Goal: Find specific page/section: Find specific page/section

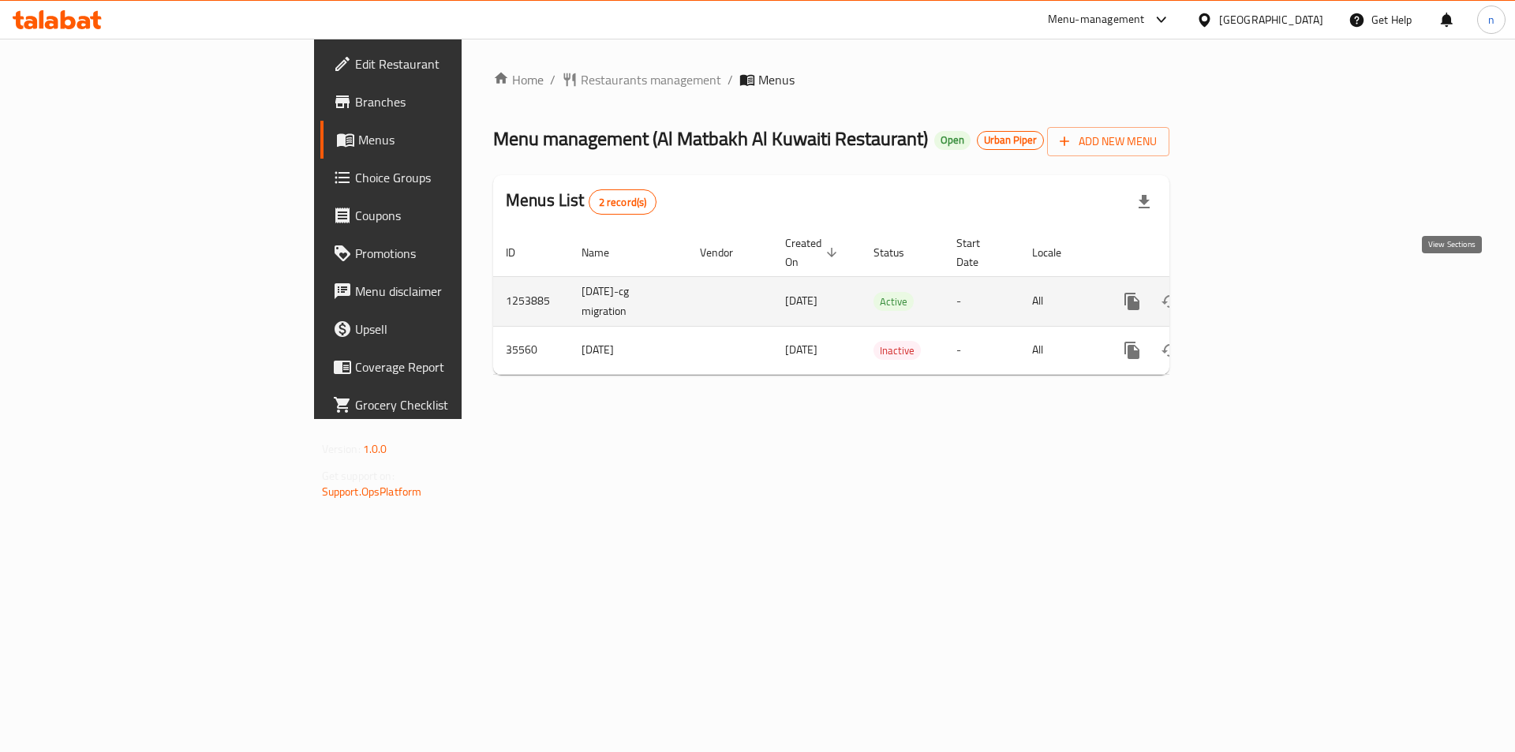
click at [1255, 292] on icon "enhanced table" at bounding box center [1245, 301] width 19 height 19
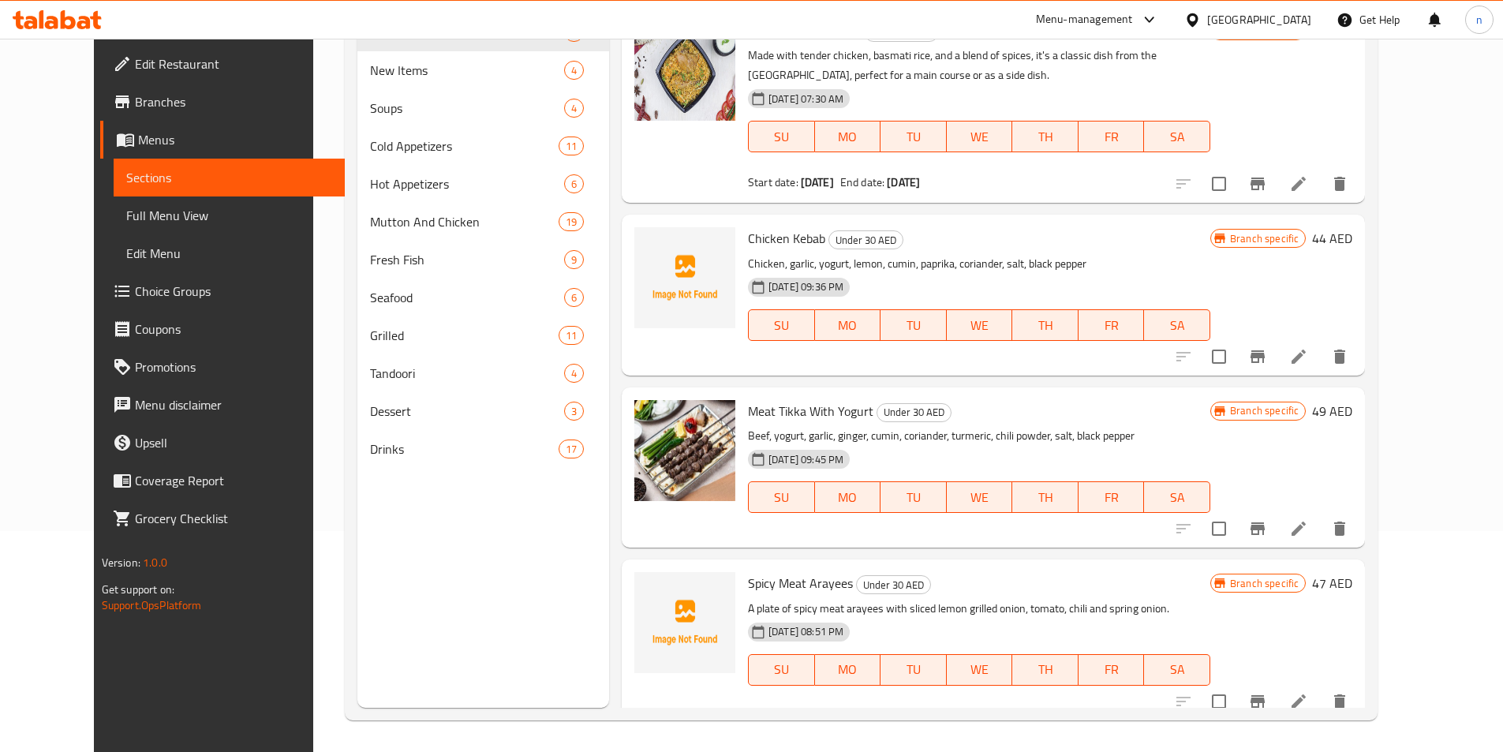
click at [126, 222] on span "Full Menu View" at bounding box center [229, 215] width 206 height 19
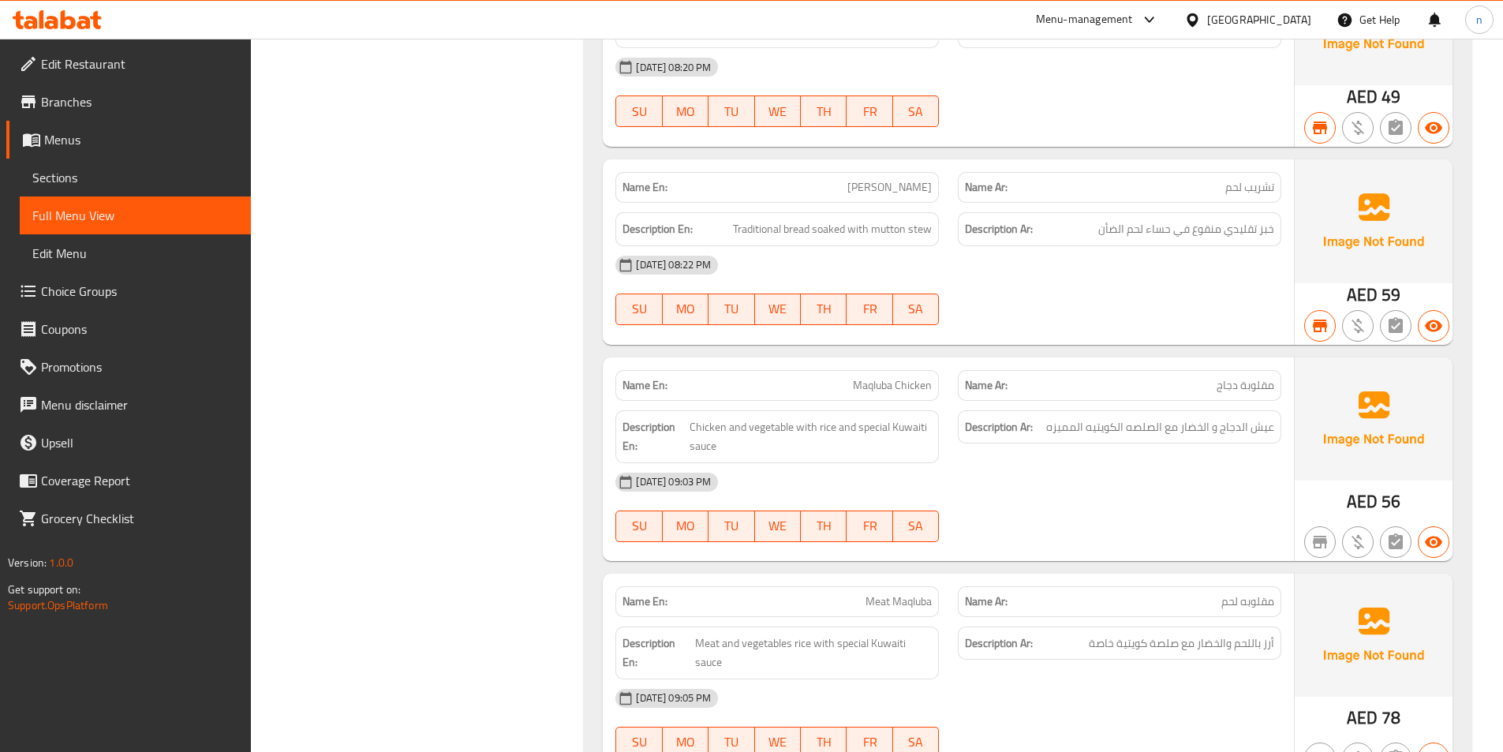
scroll to position [1168, 0]
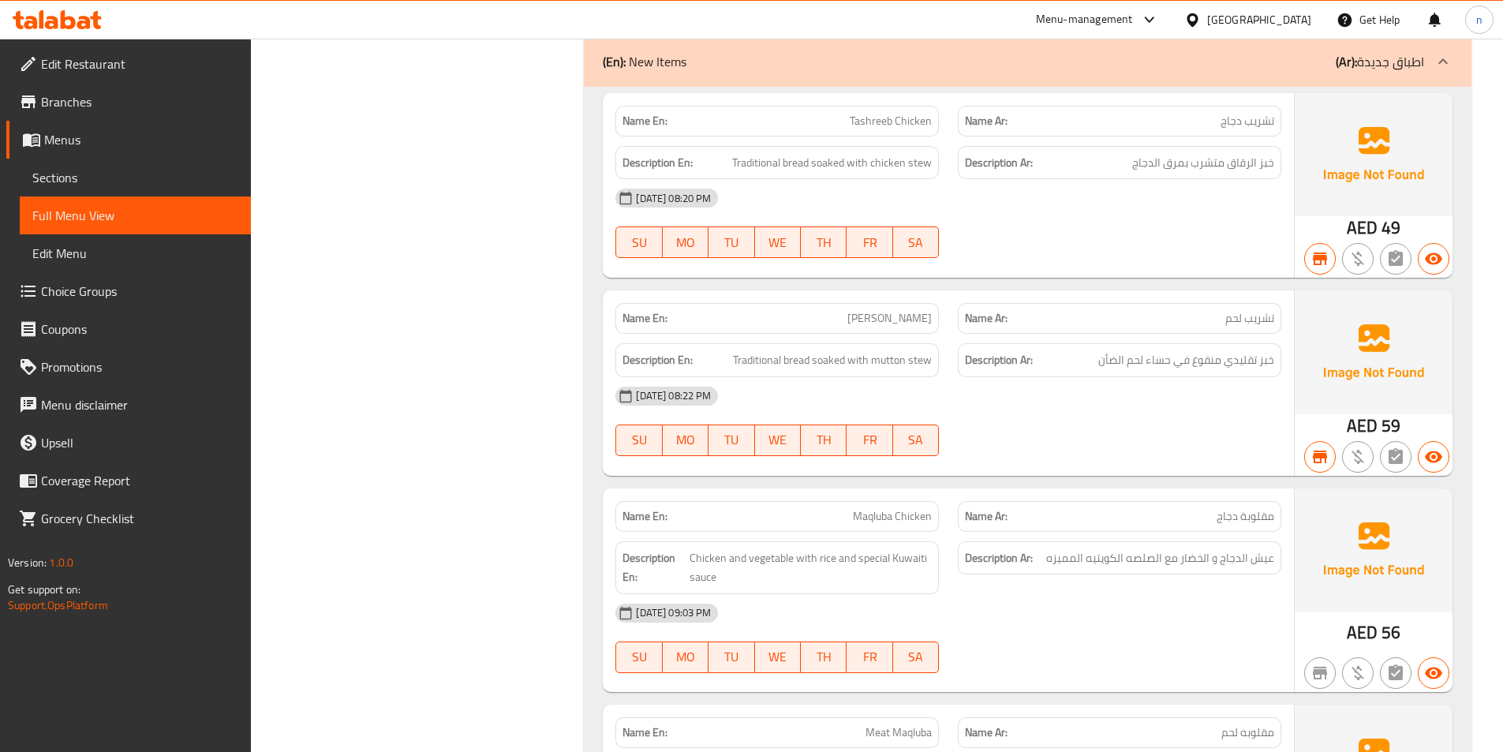
click at [78, 12] on icon at bounding box center [57, 19] width 89 height 19
